Goal: Use online tool/utility: Utilize a website feature to perform a specific function

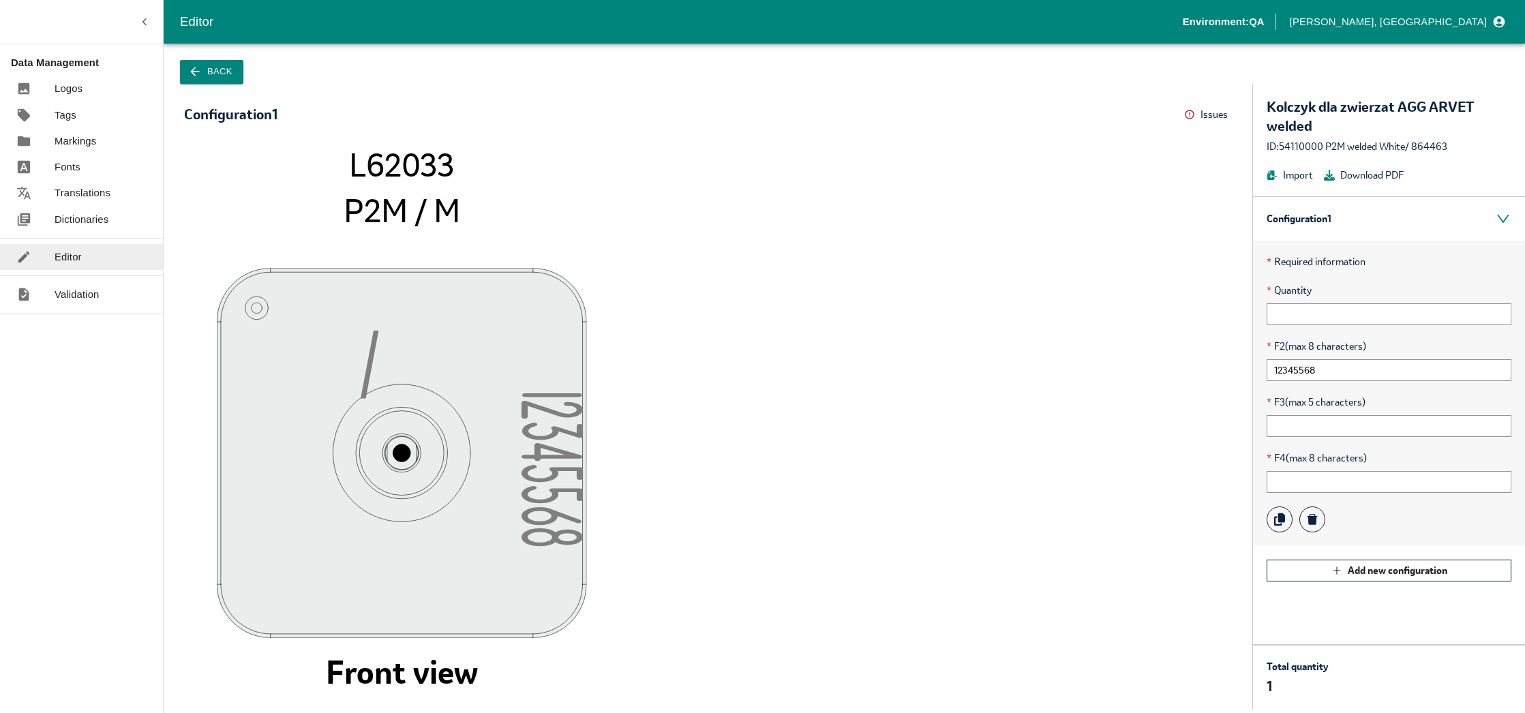
click at [370, 153] on tspan "L62033" at bounding box center [401, 165] width 105 height 41
copy tspan "L62033"
click at [230, 70] on button "Back" at bounding box center [211, 72] width 63 height 24
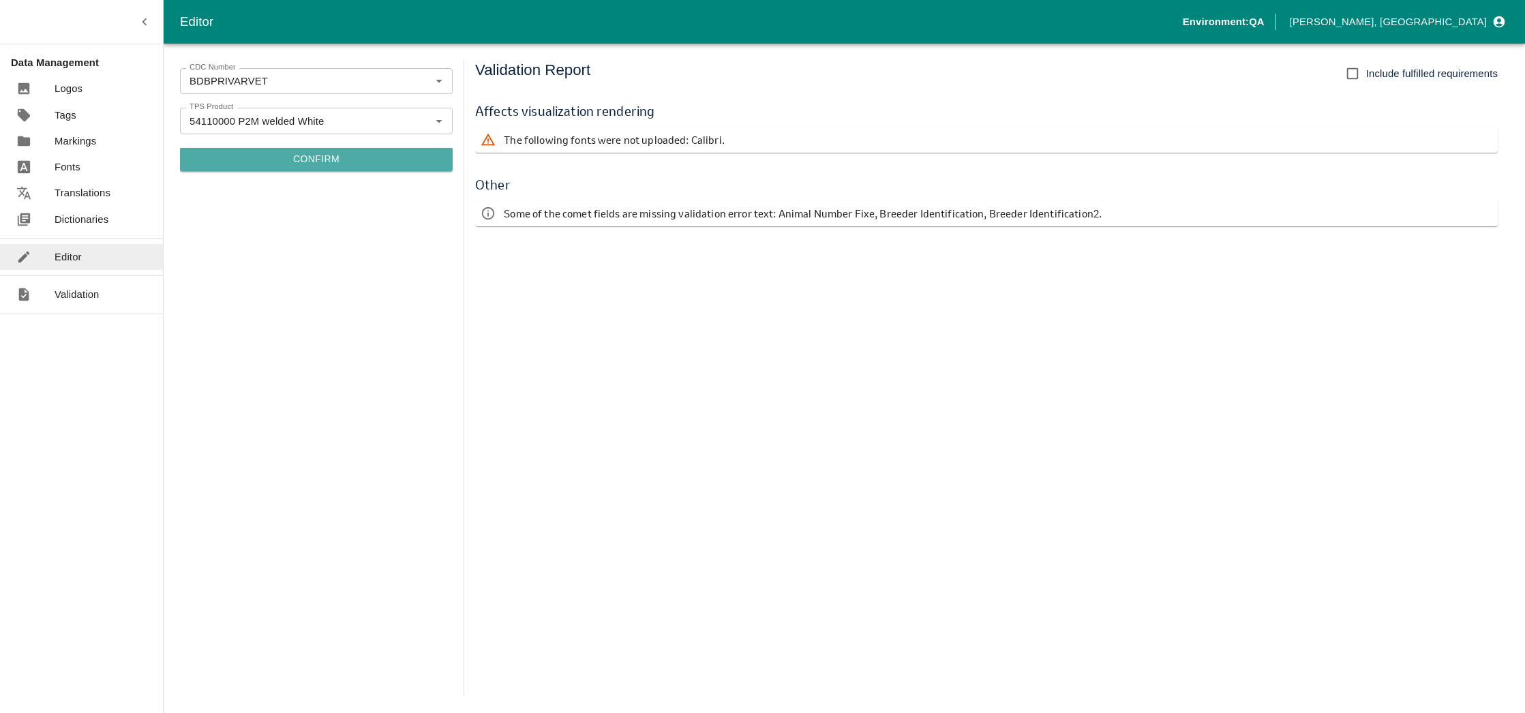
click at [342, 153] on button "Confirm" at bounding box center [316, 159] width 273 height 23
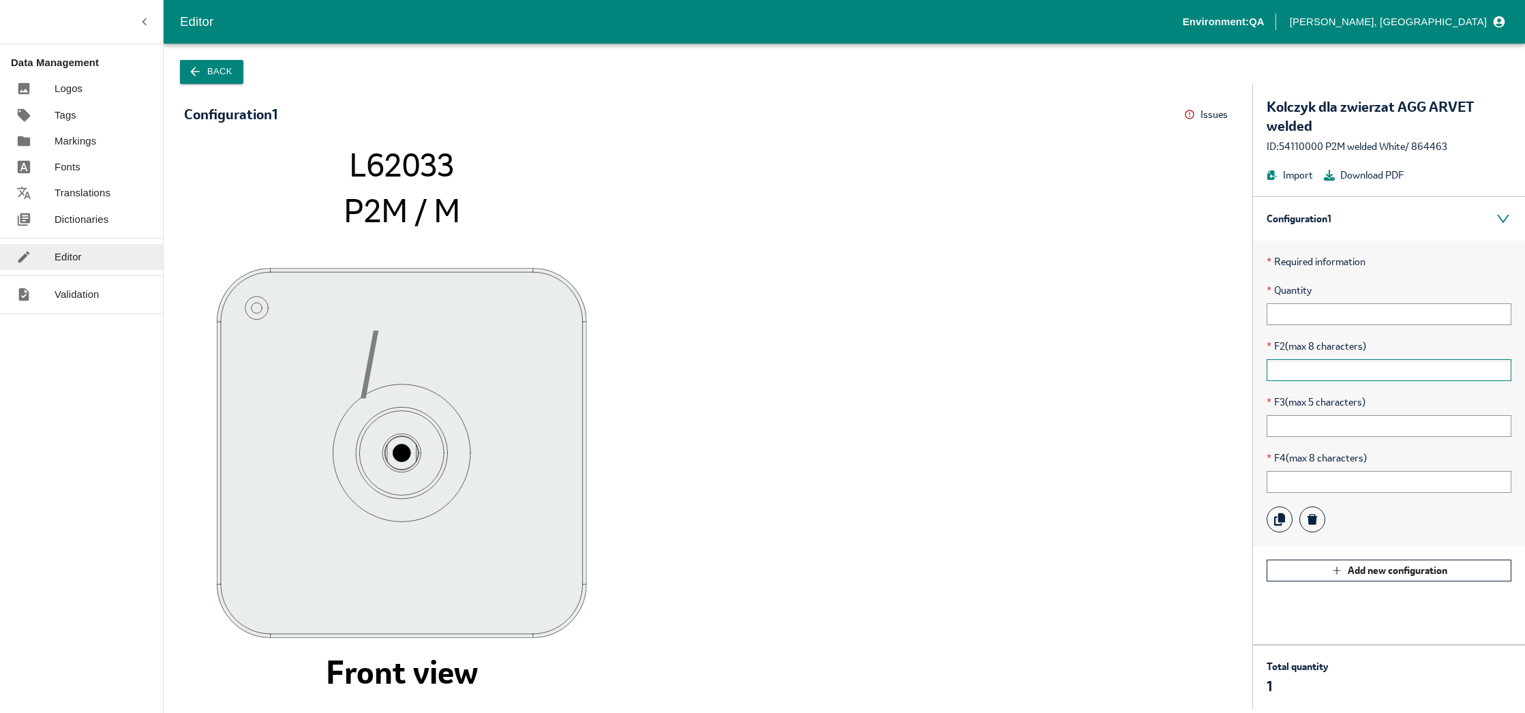
click at [1010, 374] on input "text" at bounding box center [1389, 370] width 245 height 22
click at [230, 69] on button "Back" at bounding box center [211, 72] width 63 height 24
click at [1333, 371] on input "text" at bounding box center [1389, 370] width 245 height 22
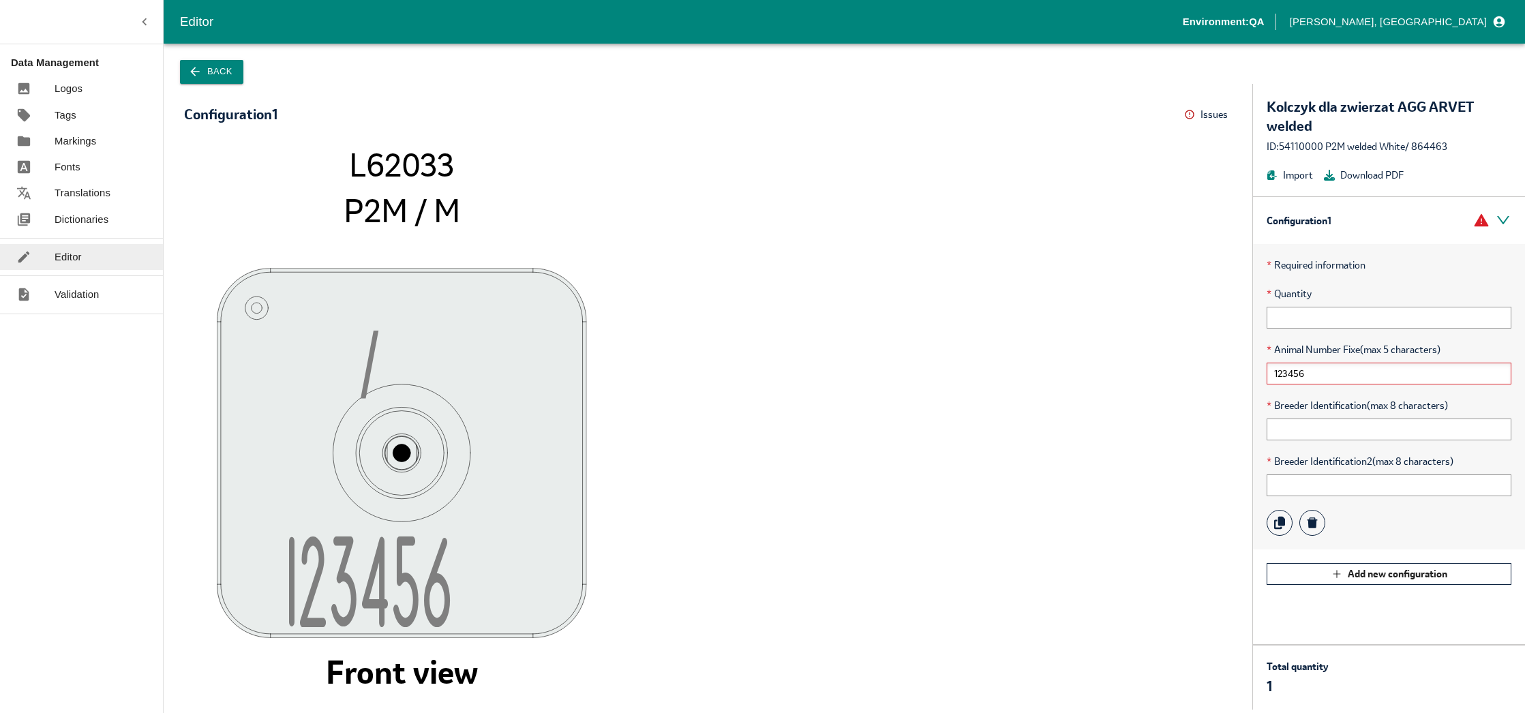
type input "123456"
type input "1234556"
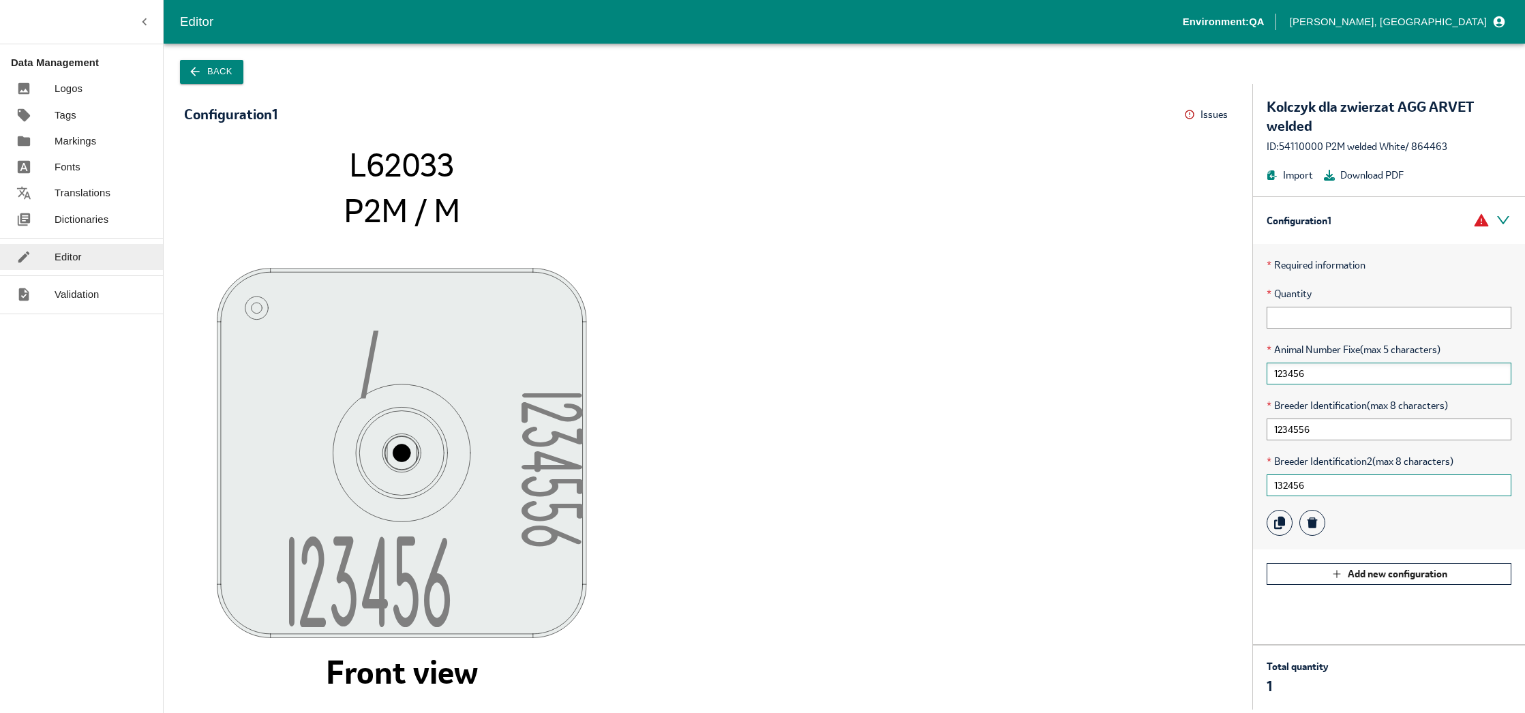
type input "132456"
click at [1344, 368] on input "123456" at bounding box center [1389, 374] width 245 height 22
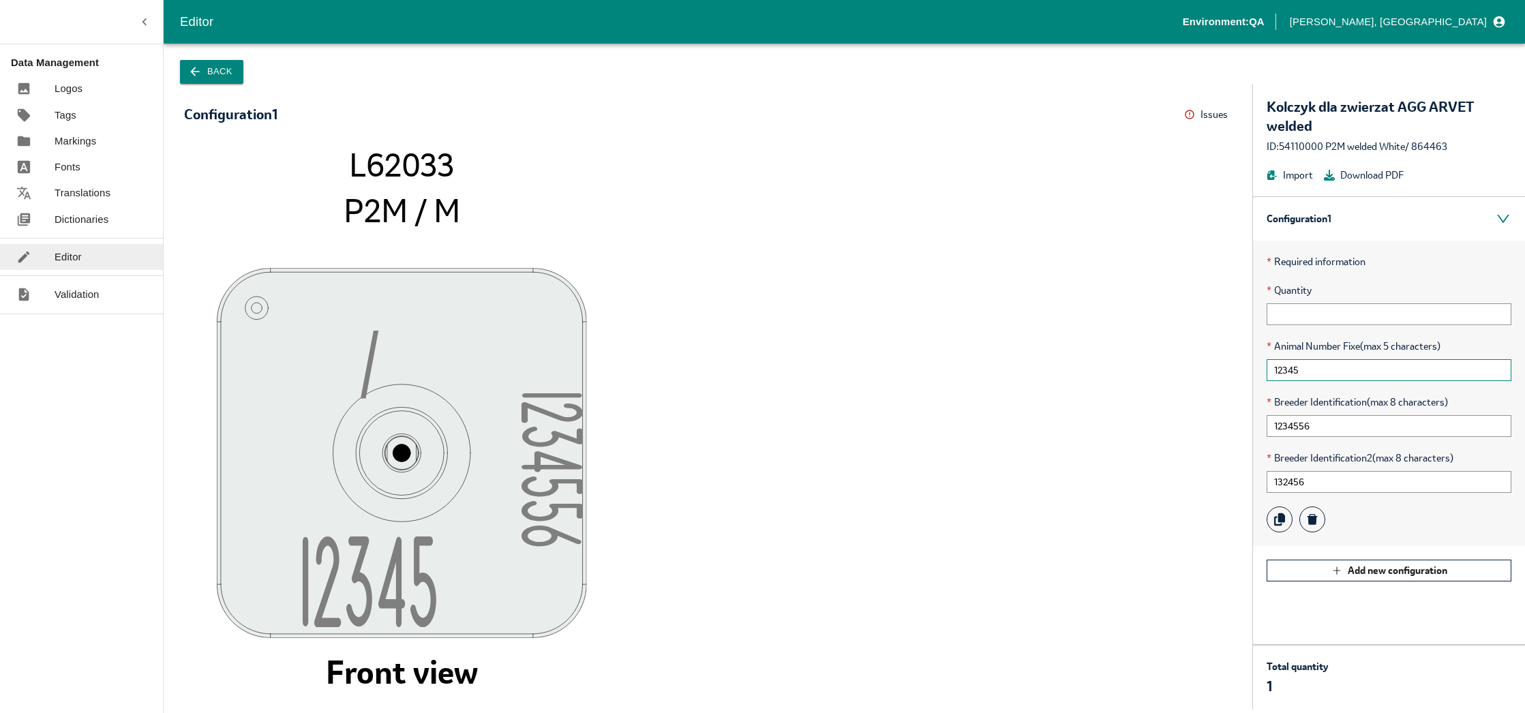
type input "12345"
click at [1108, 455] on icon "/ 123455 6 1234 5 L62033 P2M / M Front view" at bounding box center [708, 421] width 1021 height 550
click at [1502, 159] on div "Kolczyk dla zwierzat AGG ARVET welded ID: 54110000 P2M welded White / 864463 Im…" at bounding box center [1389, 140] width 272 height 112
click at [215, 76] on button "Back" at bounding box center [211, 72] width 63 height 24
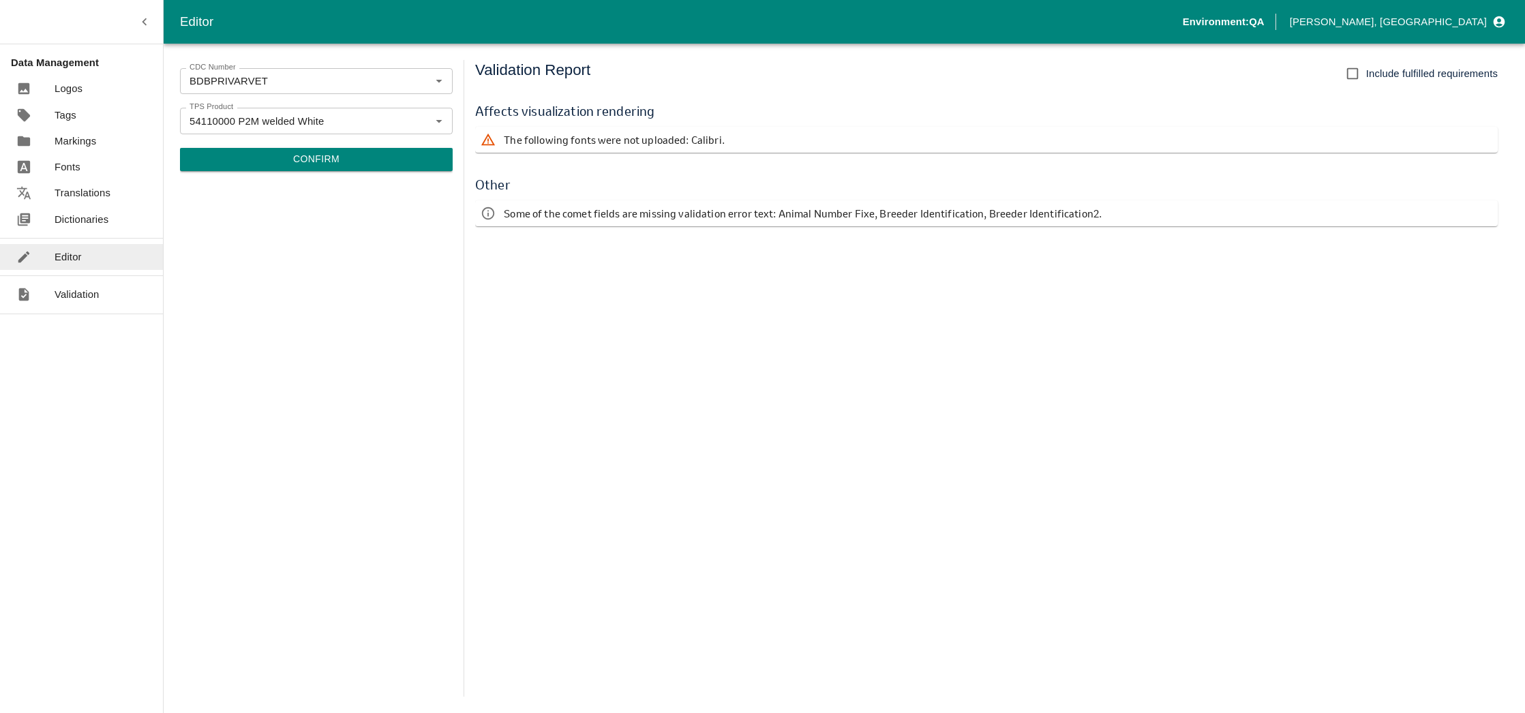
click at [1319, 372] on div "Validation Report Include fulfilled requirements Affects visualization renderin…" at bounding box center [992, 378] width 1034 height 637
